Goal: Task Accomplishment & Management: Manage account settings

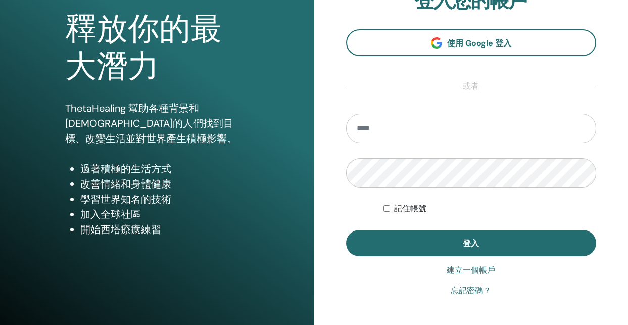
scroll to position [101, 0]
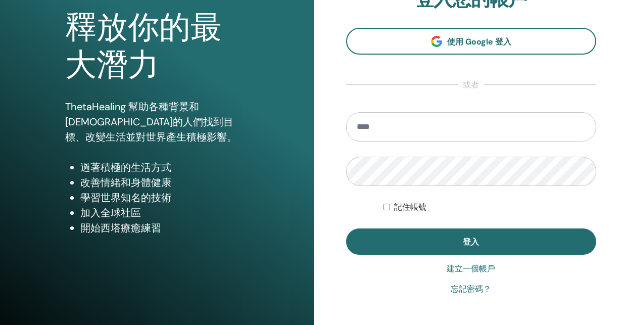
click at [382, 136] on input "email" at bounding box center [471, 126] width 251 height 29
type input "**********"
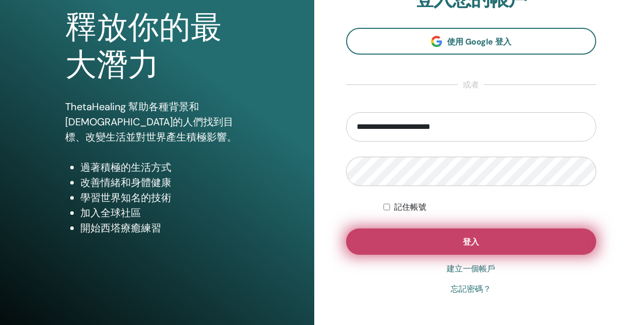
click at [388, 245] on button "登入" at bounding box center [471, 241] width 251 height 26
click at [397, 250] on button "登入" at bounding box center [471, 241] width 251 height 26
click at [416, 242] on button "登入" at bounding box center [471, 241] width 251 height 26
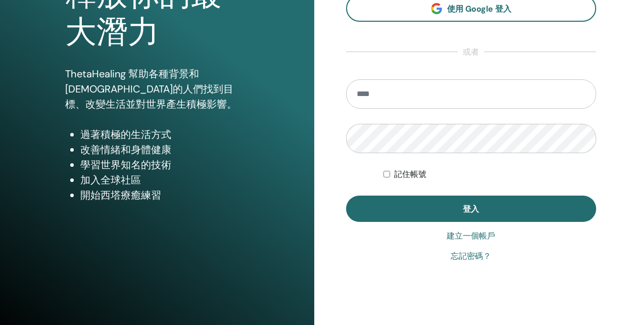
scroll to position [160, 0]
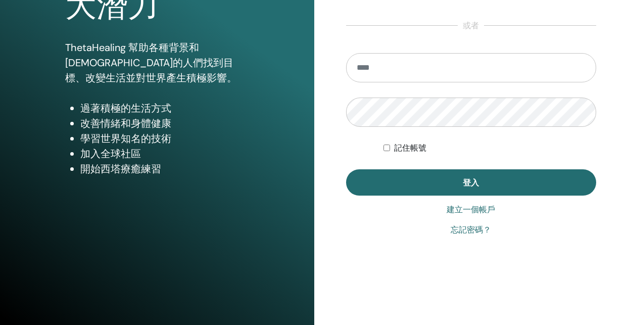
click at [524, 54] on input "email" at bounding box center [471, 67] width 251 height 29
type input "**********"
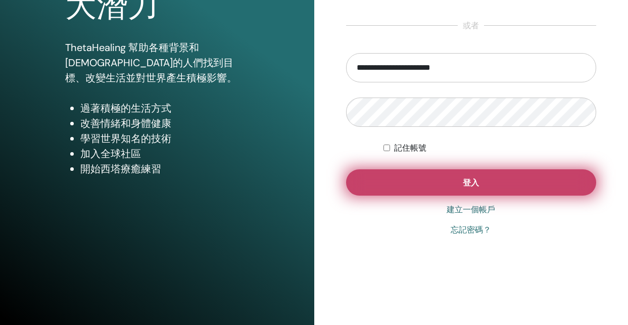
click at [386, 174] on button "登入" at bounding box center [471, 182] width 251 height 26
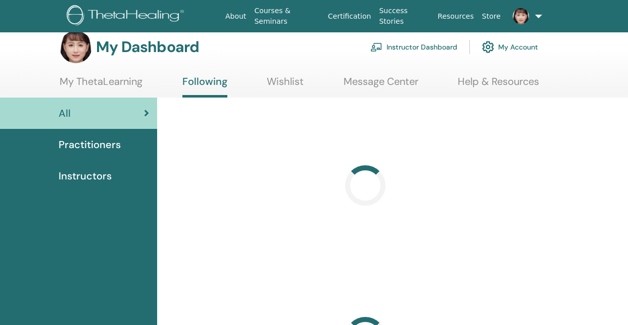
scroll to position [14, 0]
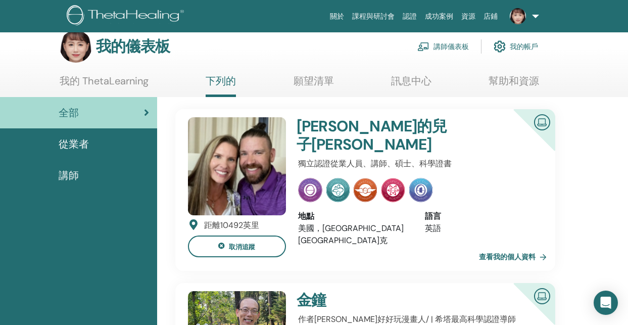
click at [520, 15] on img at bounding box center [518, 16] width 16 height 16
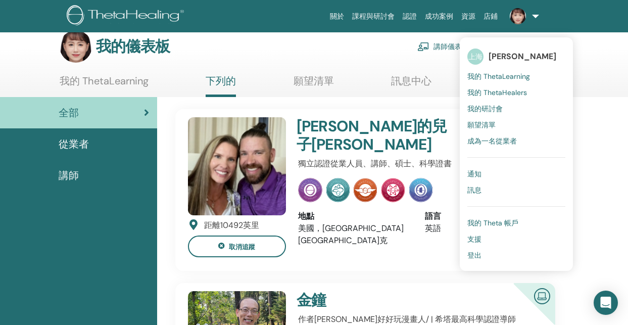
click at [495, 92] on font "我的 ThetaHealers" at bounding box center [497, 92] width 60 height 9
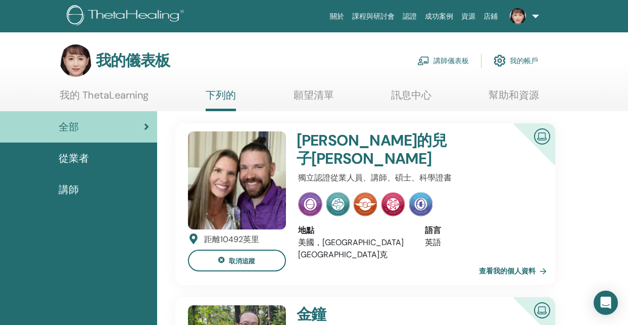
click at [75, 160] on font "從業者" at bounding box center [74, 158] width 30 height 13
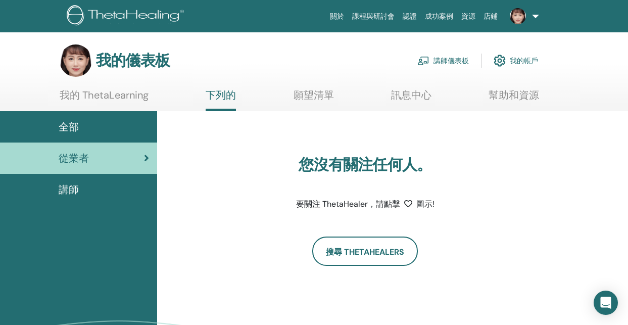
click at [75, 188] on font "講師" at bounding box center [69, 189] width 20 height 13
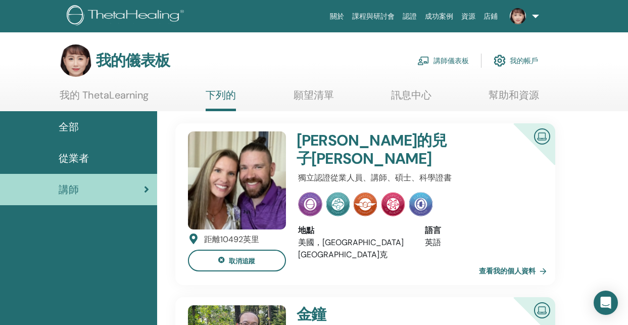
click at [549, 17] on ul "關於 課程與研討會 認證 成功案例 資源 店鋪 SH SHU CHEN HO My ThetaLearning My ThetaHealers My Semi…" at bounding box center [435, 16] width 278 height 32
click at [439, 58] on font "講師儀表板" at bounding box center [451, 61] width 35 height 9
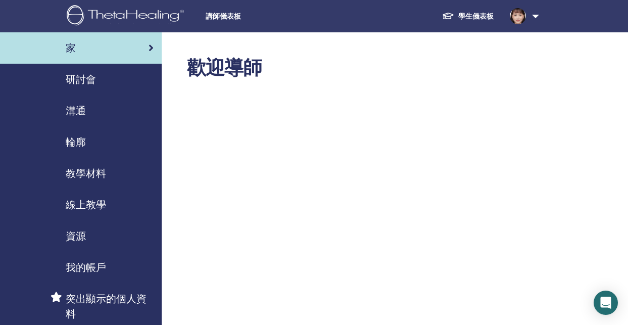
click at [95, 272] on font "我的帳戶" at bounding box center [86, 267] width 40 height 13
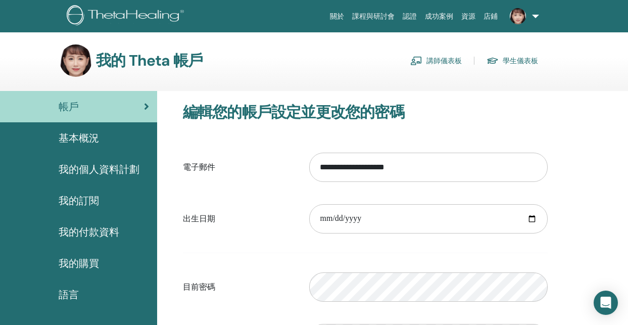
click at [80, 133] on font "基本概況" at bounding box center [79, 137] width 40 height 13
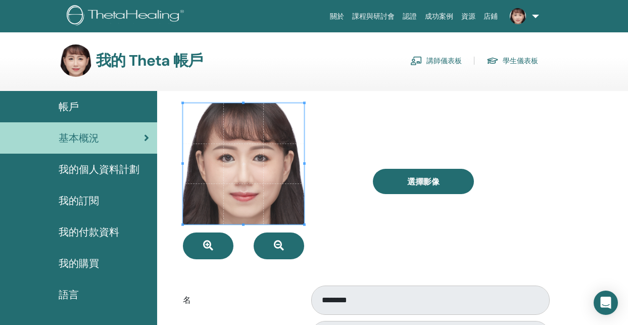
click at [97, 198] on font "我的訂閱" at bounding box center [79, 200] width 40 height 13
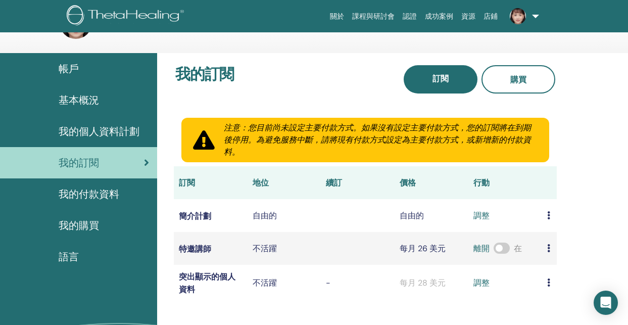
scroll to position [36, 0]
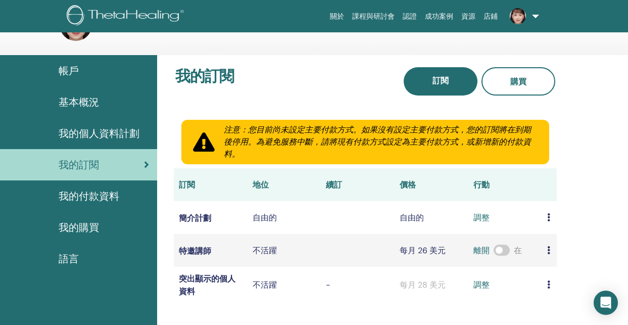
click at [99, 103] on div "基本概況" at bounding box center [78, 102] width 141 height 15
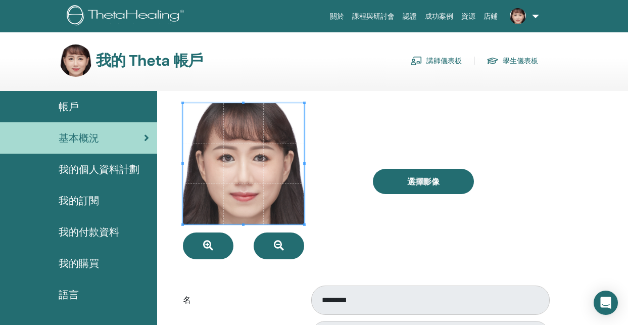
click at [88, 103] on div "帳戶" at bounding box center [78, 106] width 141 height 15
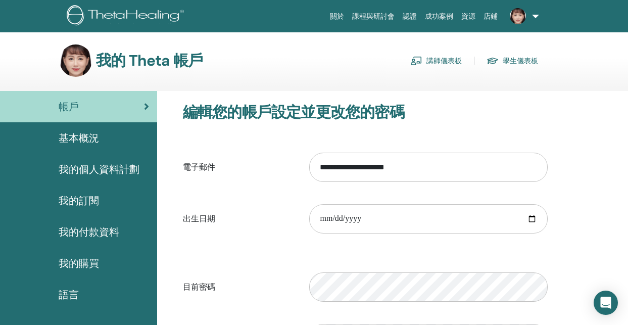
click at [452, 61] on font "講師儀表板" at bounding box center [444, 61] width 35 height 9
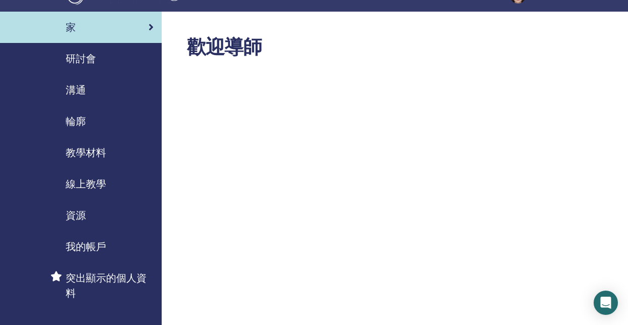
scroll to position [20, 0]
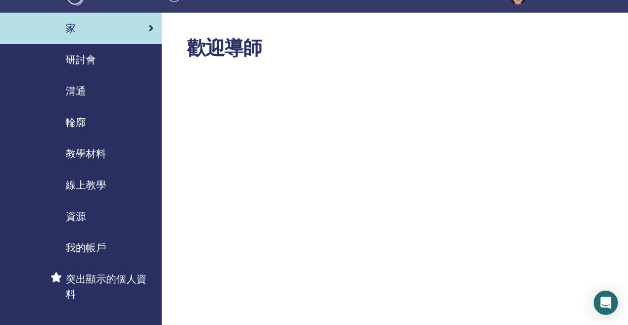
click at [88, 61] on font "研討會" at bounding box center [81, 59] width 30 height 13
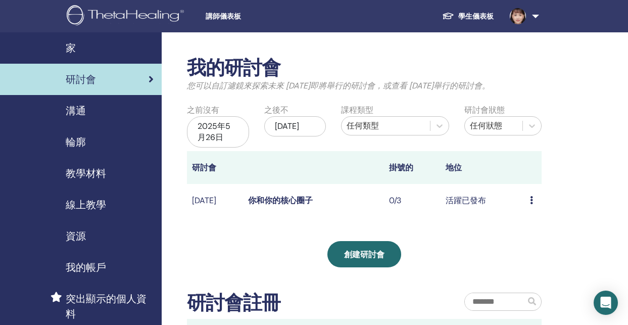
click at [222, 14] on font "講師儀表板" at bounding box center [223, 16] width 35 height 8
click at [77, 231] on font "資源" at bounding box center [76, 235] width 20 height 13
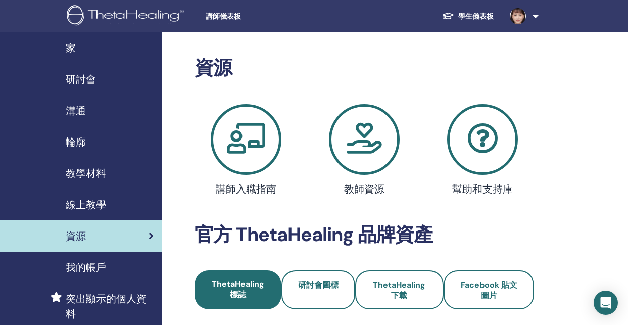
click at [385, 134] on icon at bounding box center [364, 139] width 71 height 71
click at [89, 79] on font "研討會" at bounding box center [81, 79] width 30 height 13
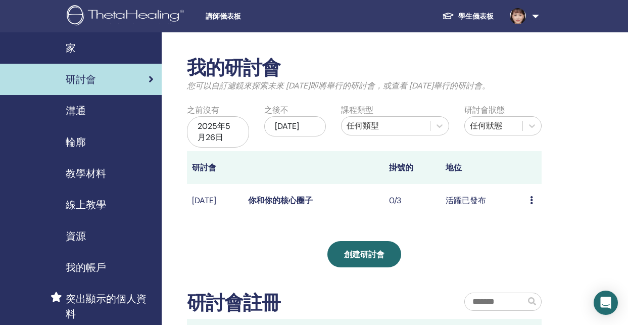
click at [306, 206] on font "你和你的核心圈子" at bounding box center [280, 200] width 65 height 11
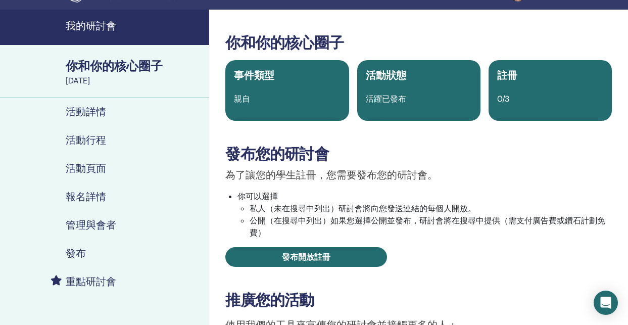
scroll to position [36, 0]
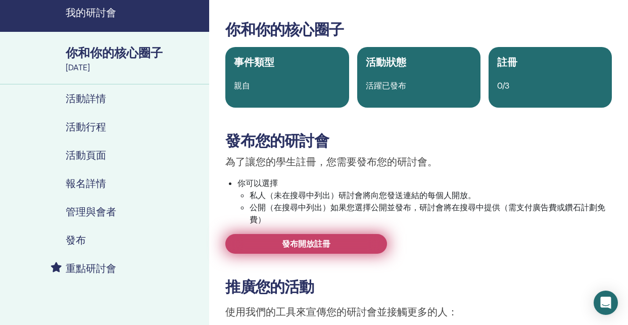
click at [347, 248] on link "發布開放註冊" at bounding box center [306, 244] width 162 height 20
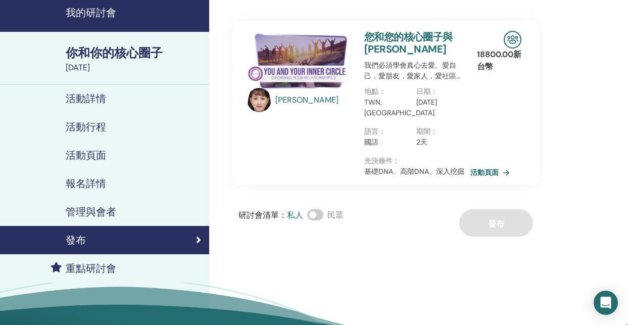
click at [491, 168] on font "活動頁面" at bounding box center [484, 172] width 28 height 9
